Goal: Find specific page/section: Find specific page/section

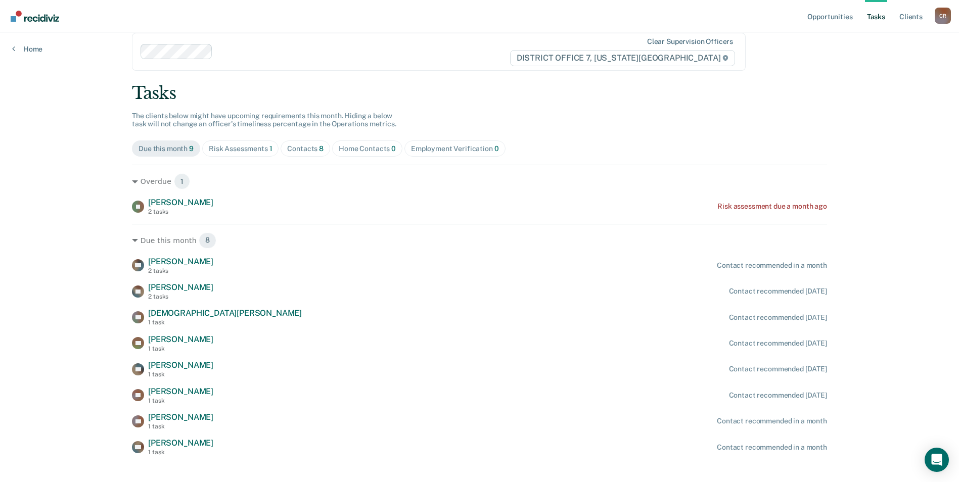
scroll to position [30, 0]
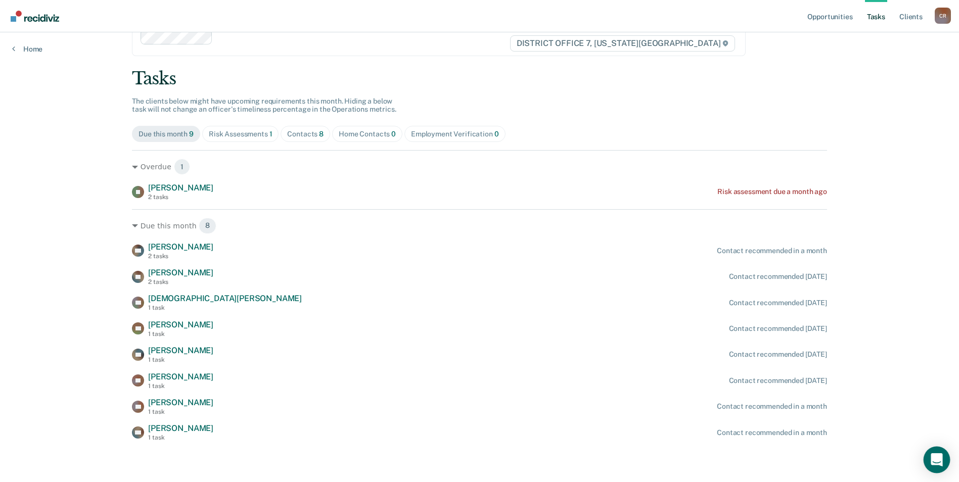
click at [938, 457] on icon "Open Intercom Messenger" at bounding box center [937, 460] width 12 height 13
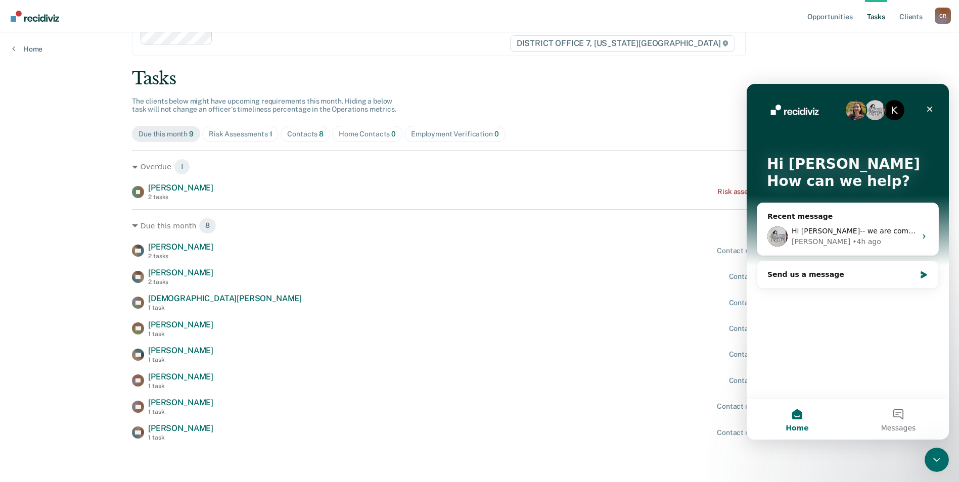
scroll to position [0, 0]
click at [838, 239] on div "[PERSON_NAME] • 4h ago" at bounding box center [854, 242] width 124 height 11
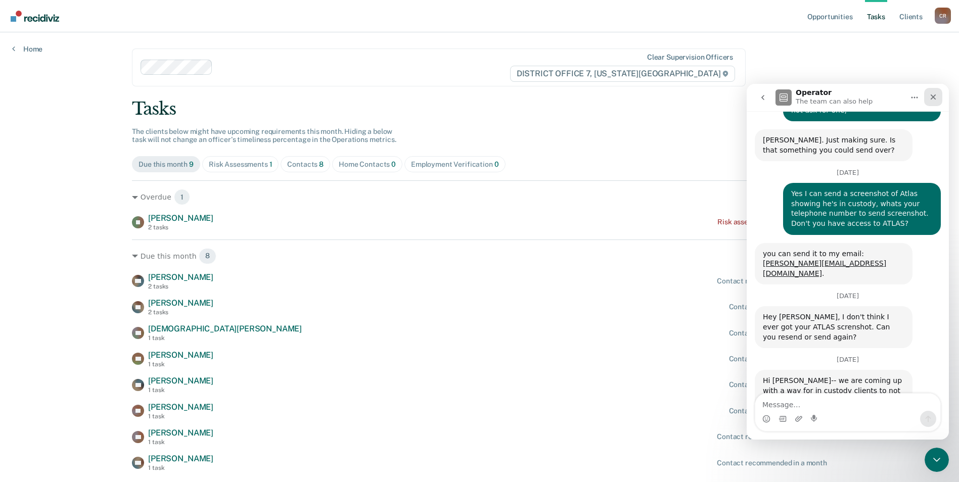
click at [937, 98] on icon "Close" at bounding box center [933, 97] width 8 height 8
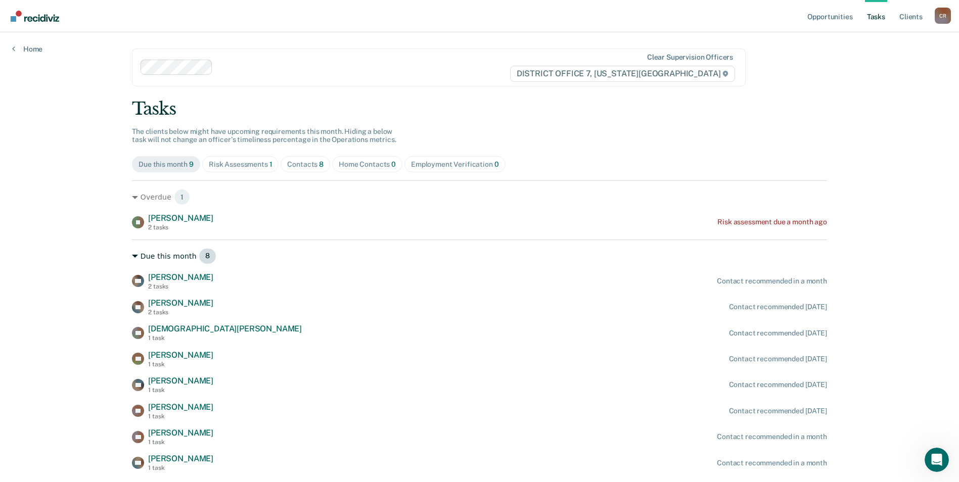
scroll to position [30, 0]
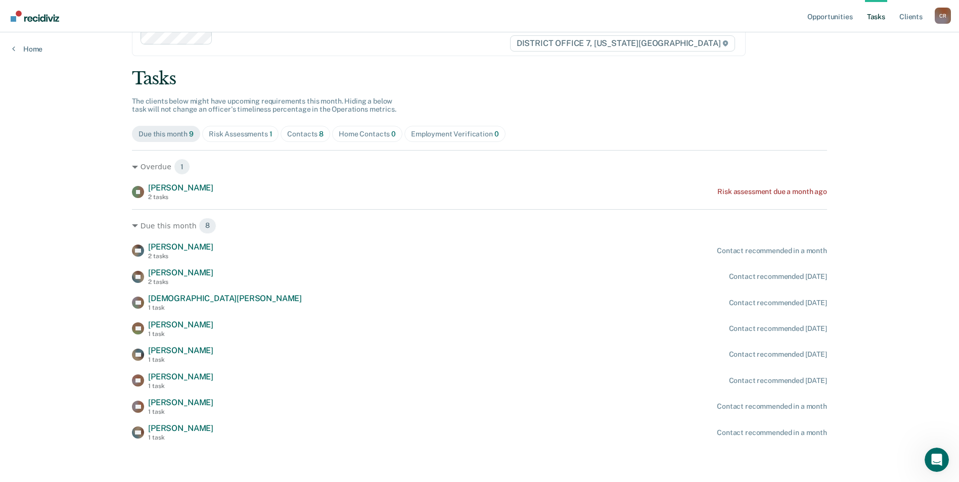
click at [232, 138] on div "Risk Assessments 1" at bounding box center [241, 134] width 64 height 9
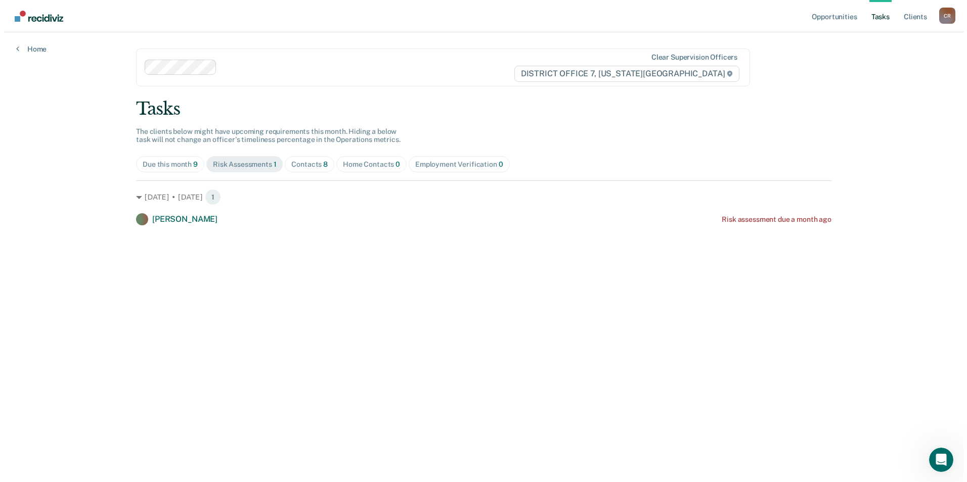
scroll to position [0, 0]
click at [307, 164] on div "Contacts 8" at bounding box center [306, 164] width 36 height 9
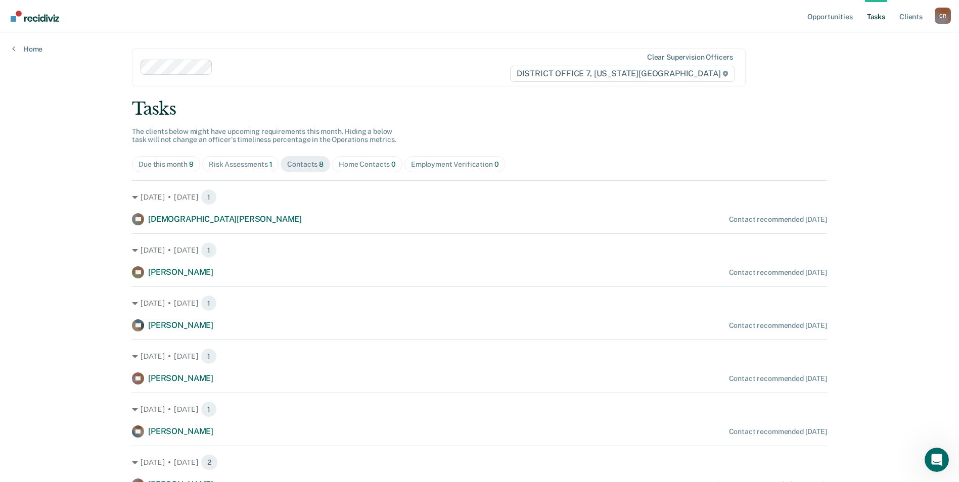
click at [340, 165] on div "Home Contacts 0" at bounding box center [367, 164] width 57 height 9
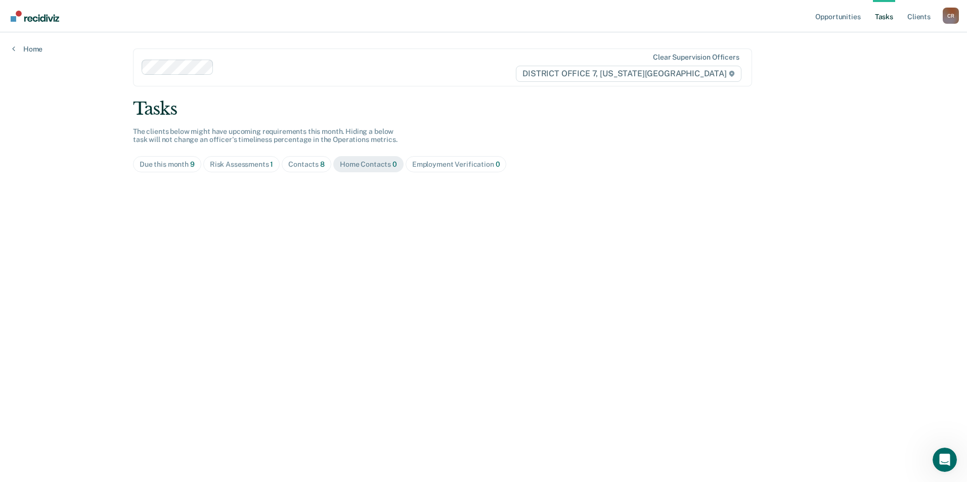
click at [416, 167] on div "Employment Verification 0" at bounding box center [456, 164] width 88 height 9
